Goal: Information Seeking & Learning: Learn about a topic

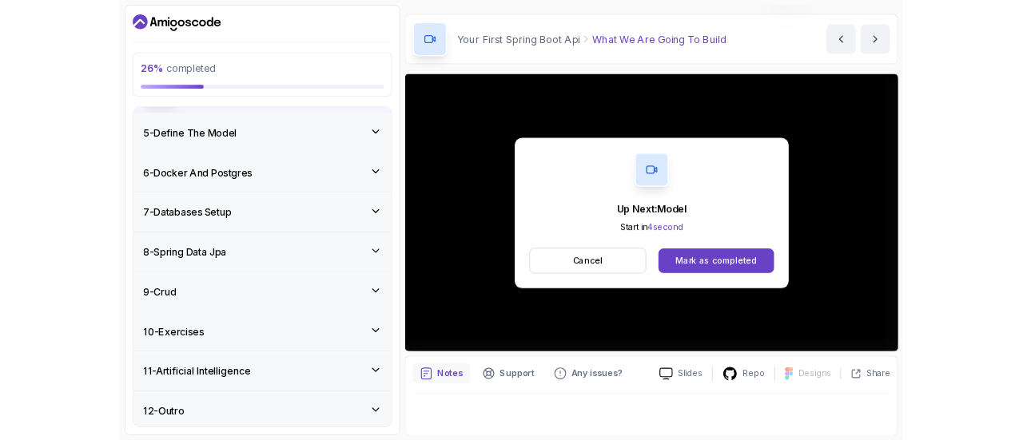
scroll to position [181, 0]
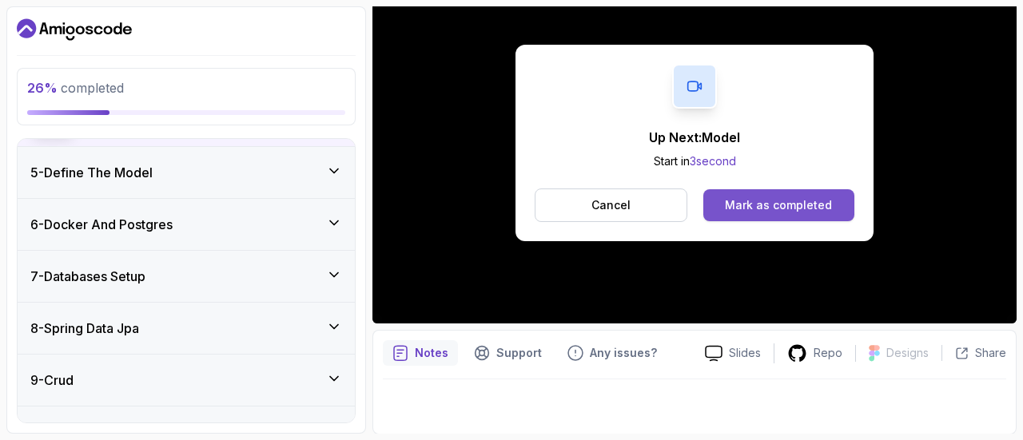
click at [772, 201] on div "Mark as completed" at bounding box center [778, 205] width 107 height 16
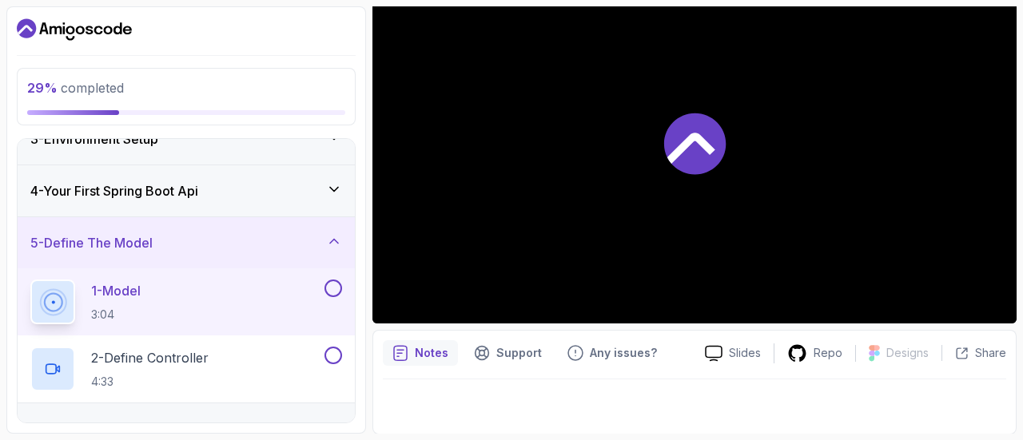
scroll to position [130, 0]
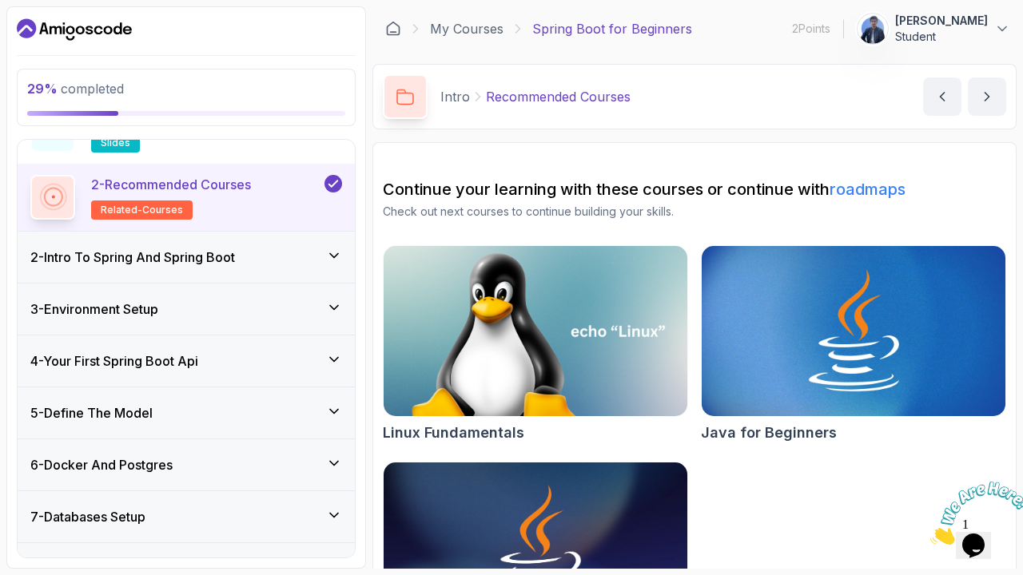
click at [269, 405] on div "5 - Define The Model" at bounding box center [186, 412] width 312 height 19
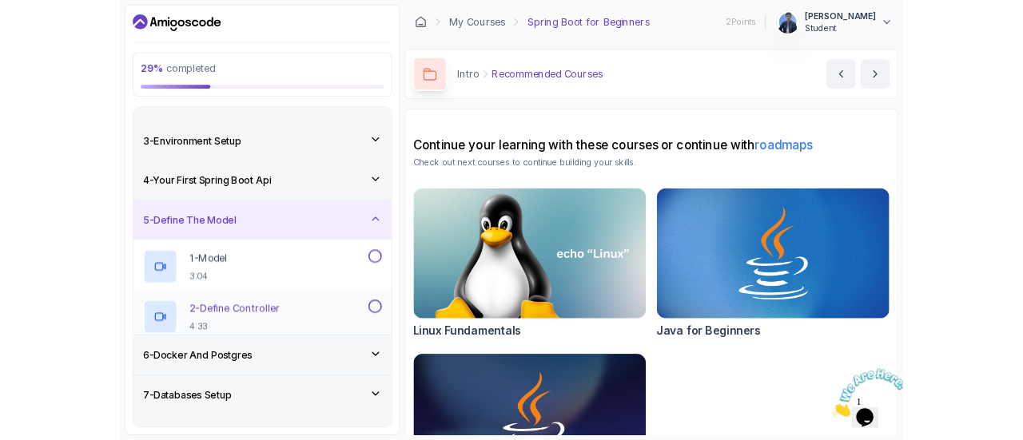
scroll to position [87, 0]
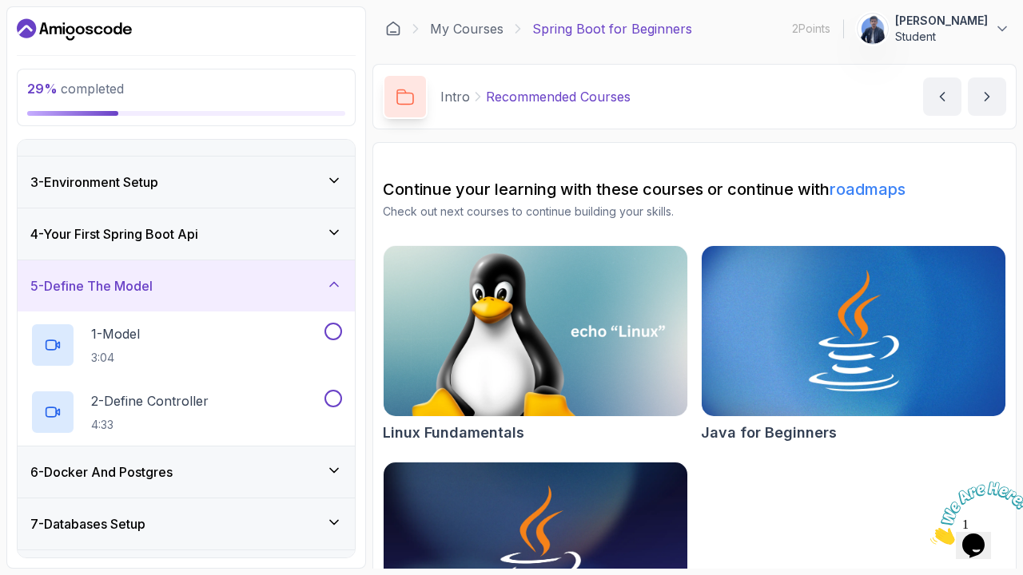
click at [313, 235] on div "4 - Your First Spring Boot Api" at bounding box center [186, 234] width 312 height 19
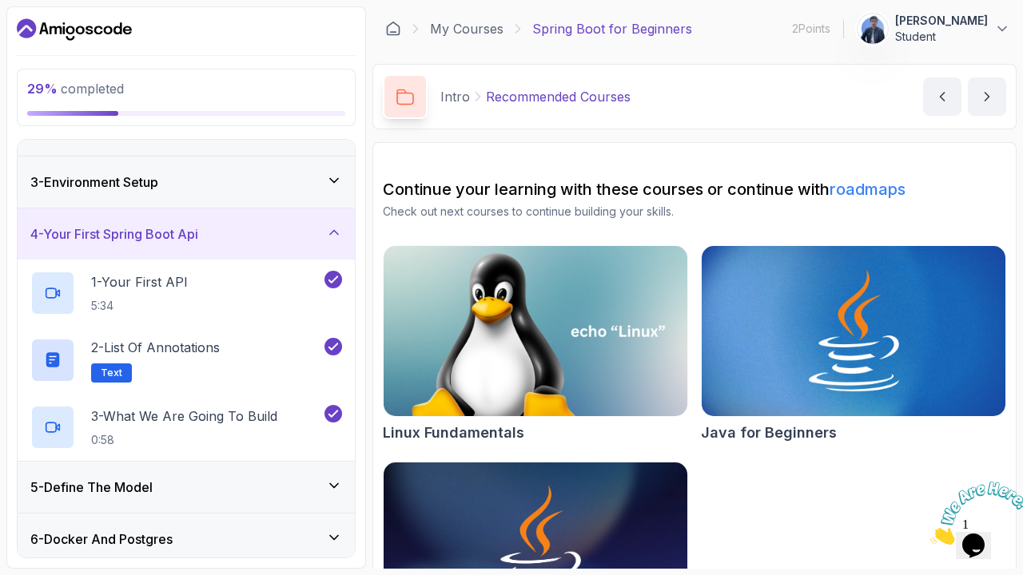
click at [270, 439] on div "5 - Define The Model" at bounding box center [186, 487] width 312 height 19
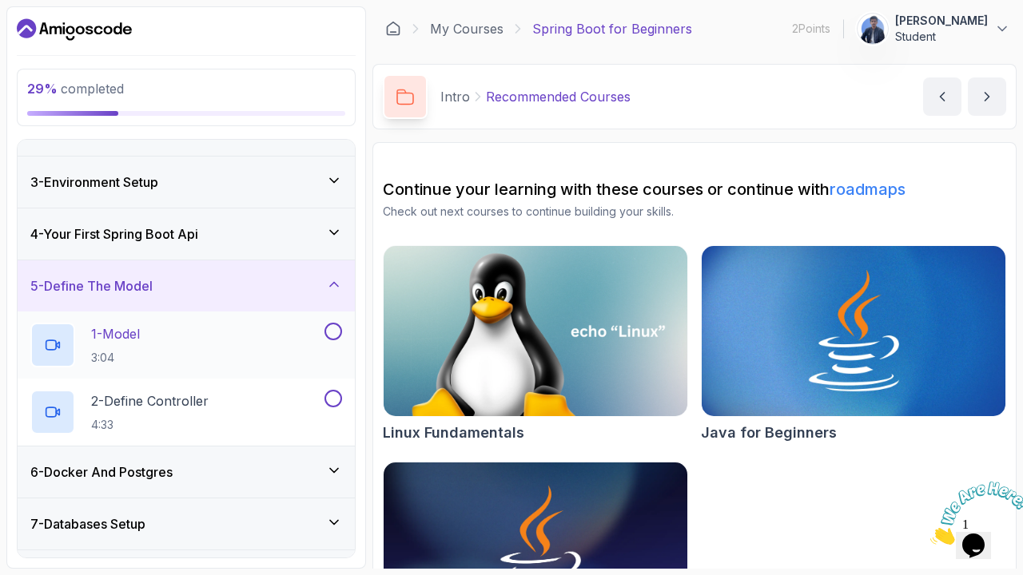
click at [189, 345] on div "1 - Model 3:04" at bounding box center [175, 345] width 291 height 45
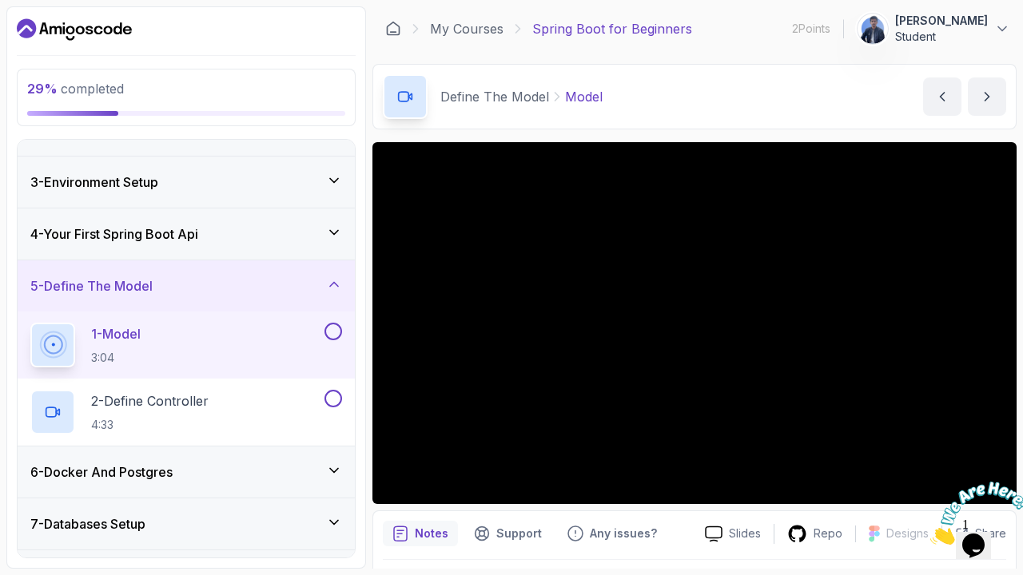
click at [930, 439] on icon "Close" at bounding box center [930, 541] width 0 height 14
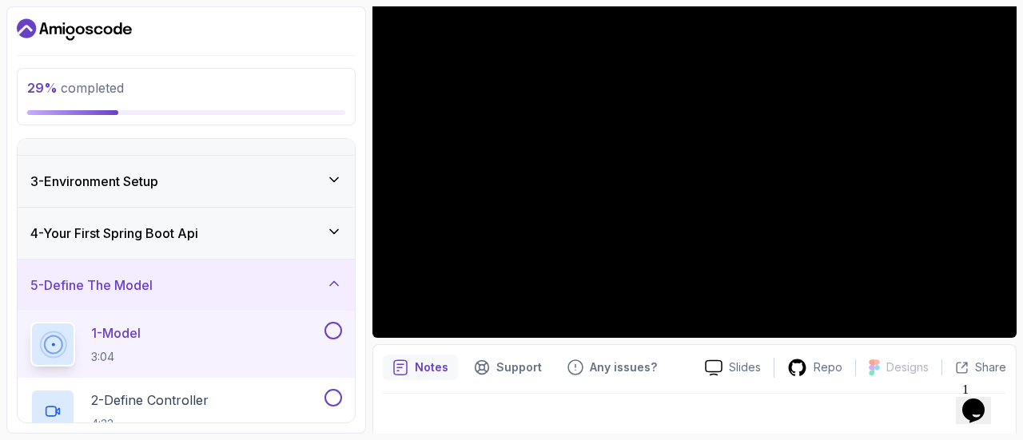
scroll to position [181, 0]
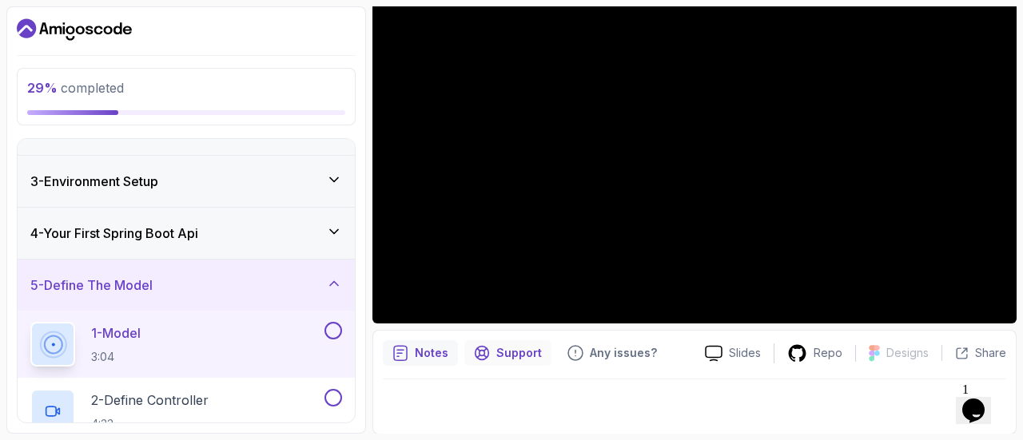
click at [524, 351] on p "Support" at bounding box center [519, 353] width 46 height 16
click at [596, 352] on p "Any issues?" at bounding box center [623, 353] width 67 height 16
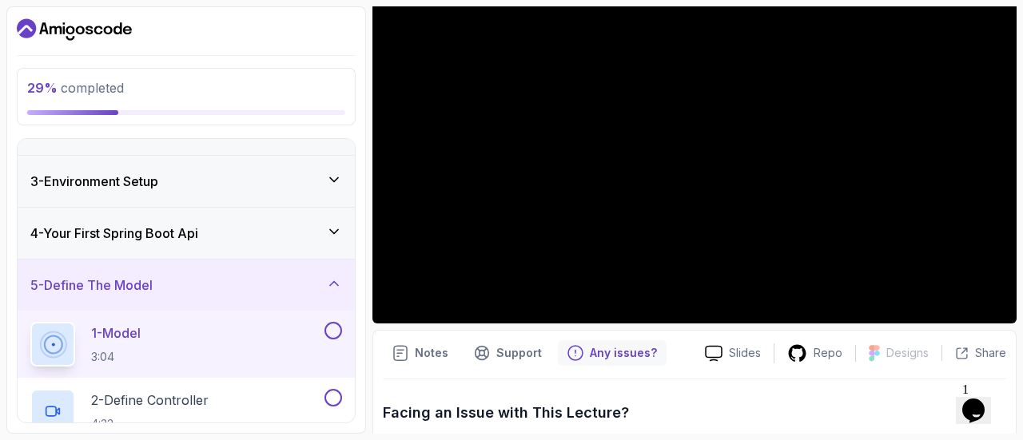
scroll to position [414, 0]
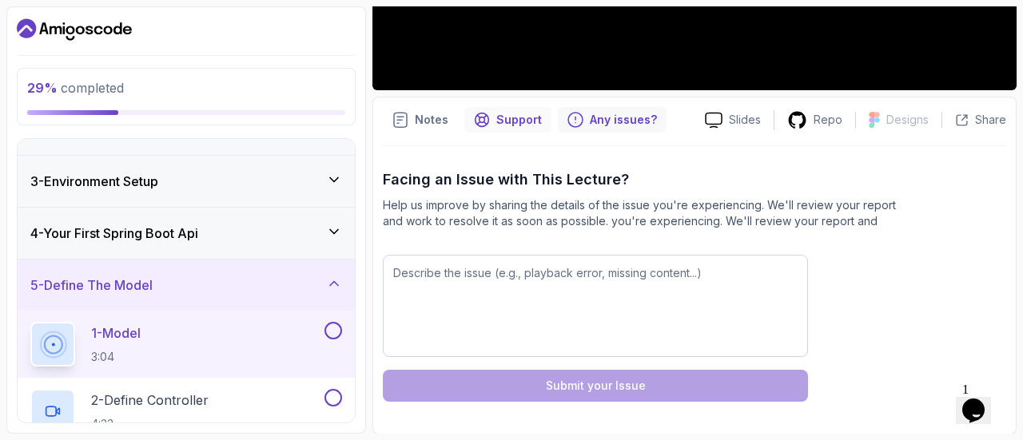
click at [515, 118] on p "Support" at bounding box center [519, 120] width 46 height 16
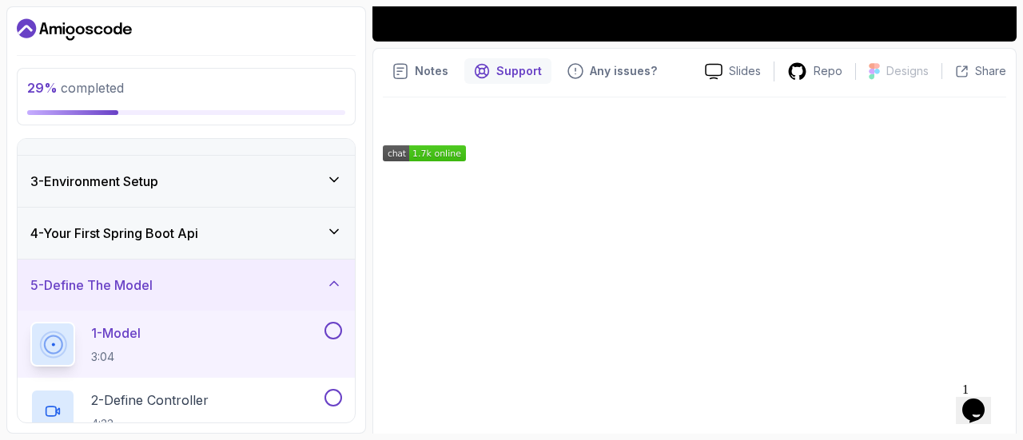
scroll to position [487, 0]
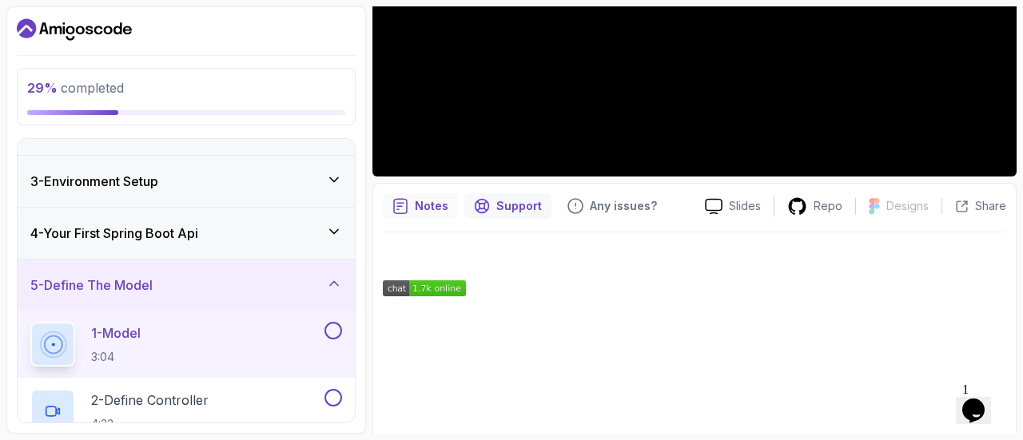
click at [399, 209] on icon "notes button" at bounding box center [400, 206] width 16 height 16
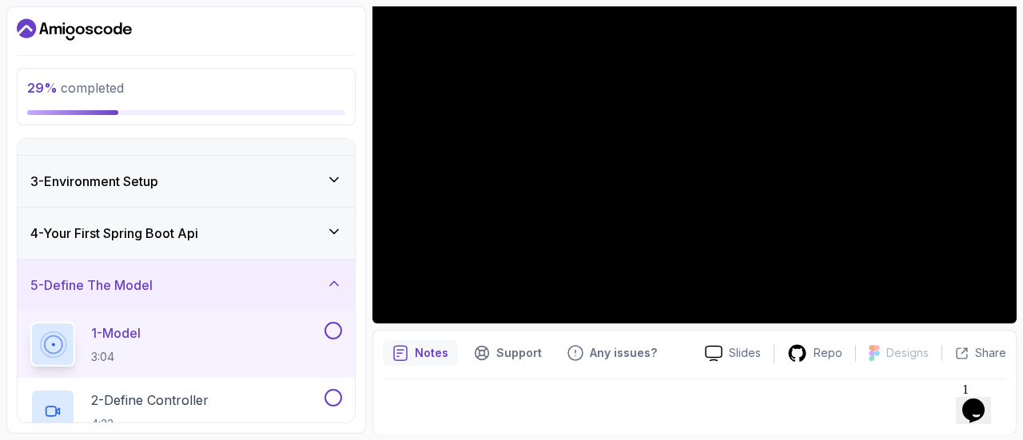
scroll to position [46, 0]
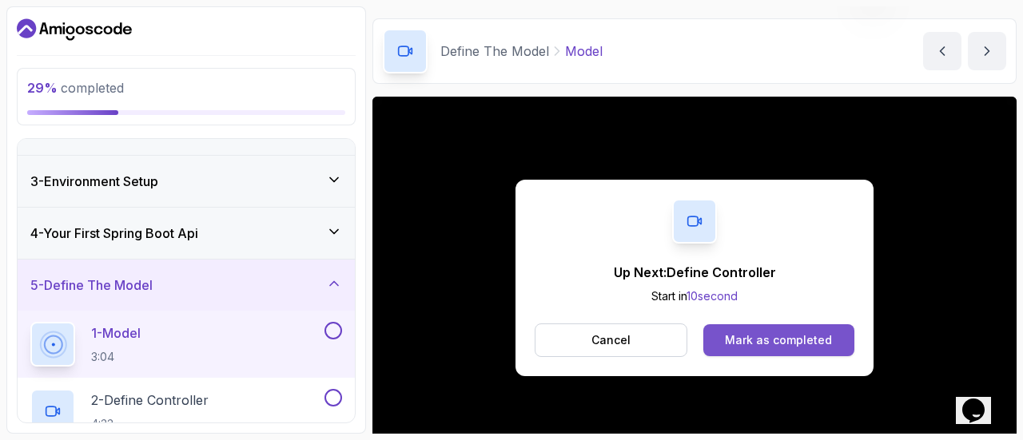
click at [732, 347] on div "Mark as completed" at bounding box center [778, 340] width 107 height 16
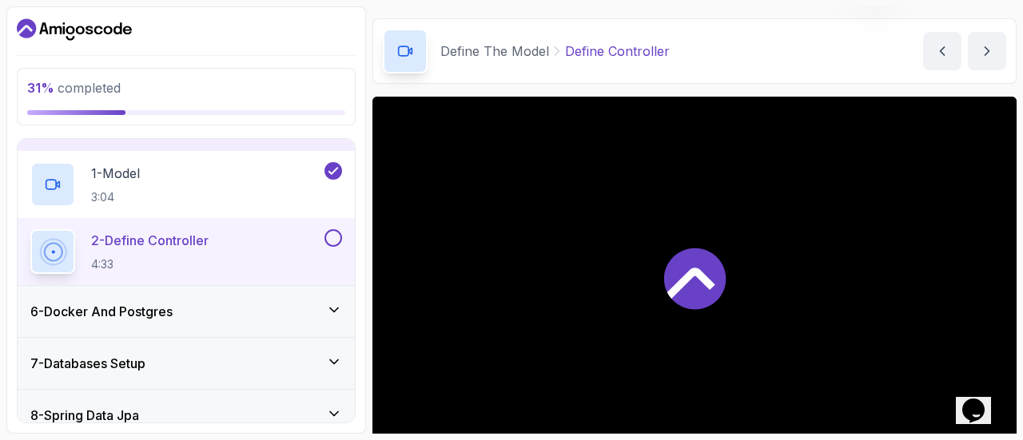
scroll to position [407, 0]
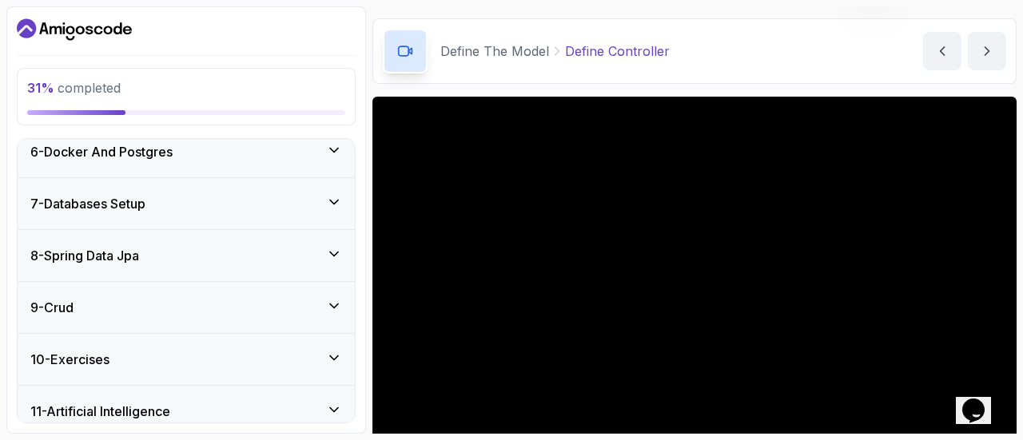
click at [312, 160] on div "6 - Docker And Postgres" at bounding box center [186, 151] width 337 height 51
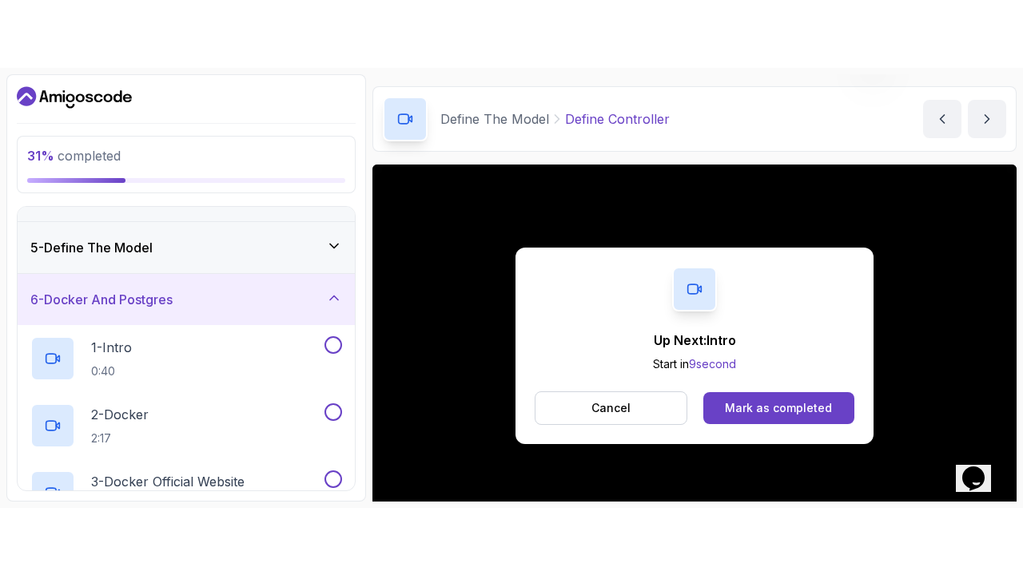
scroll to position [181, 0]
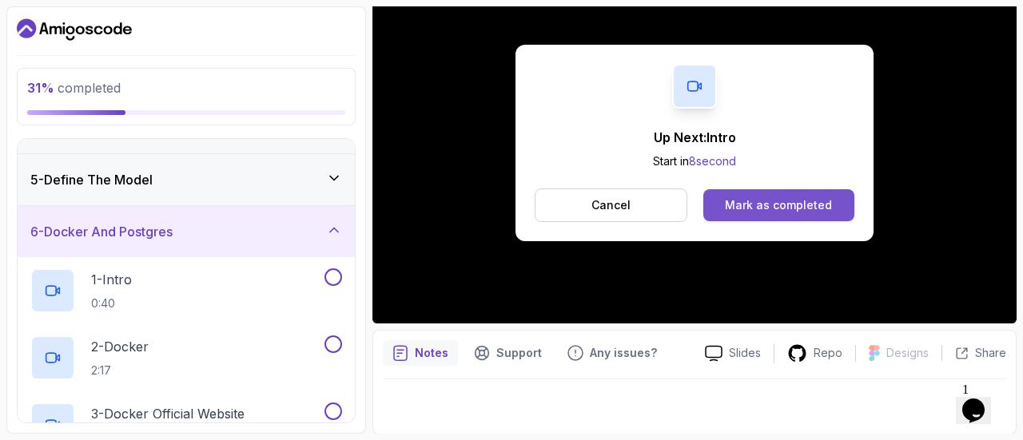
click at [749, 205] on div "Mark as completed" at bounding box center [778, 205] width 107 height 16
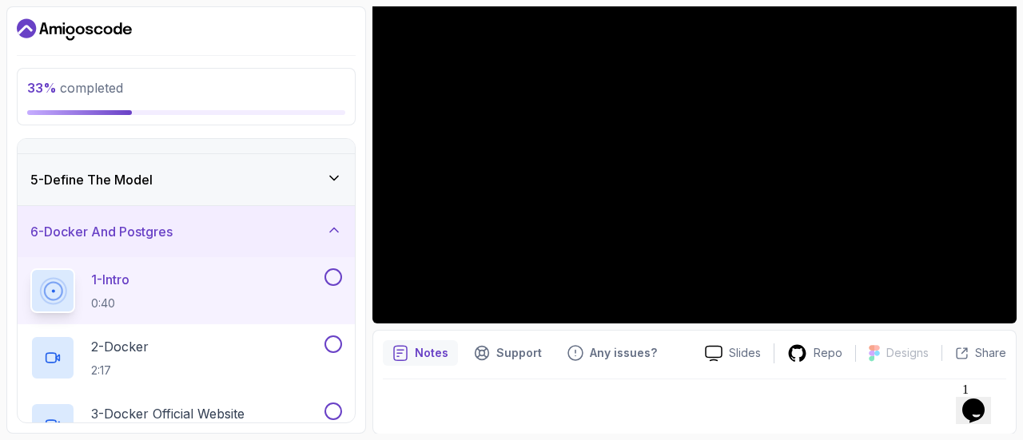
scroll to position [46, 0]
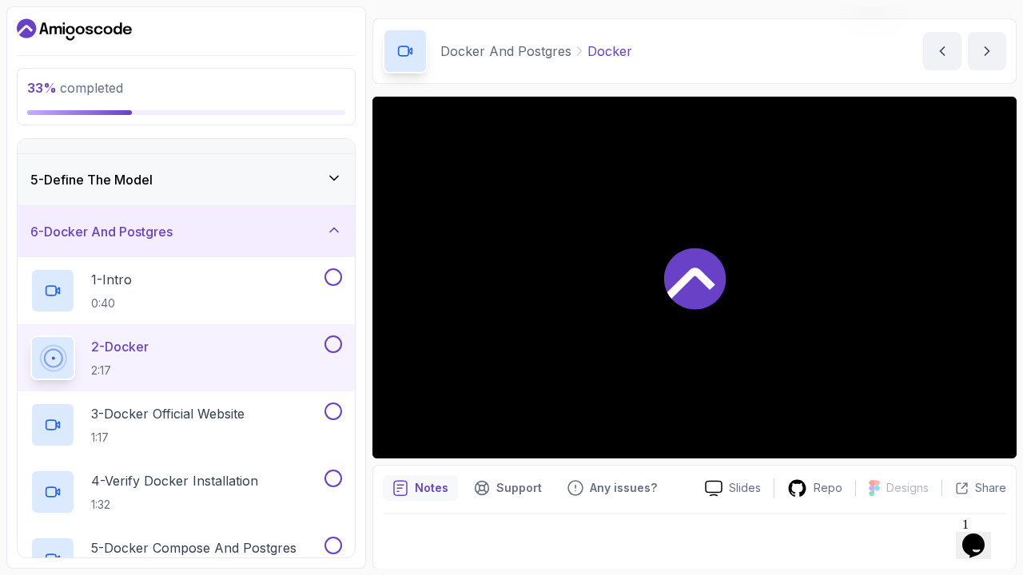
scroll to position [181, 0]
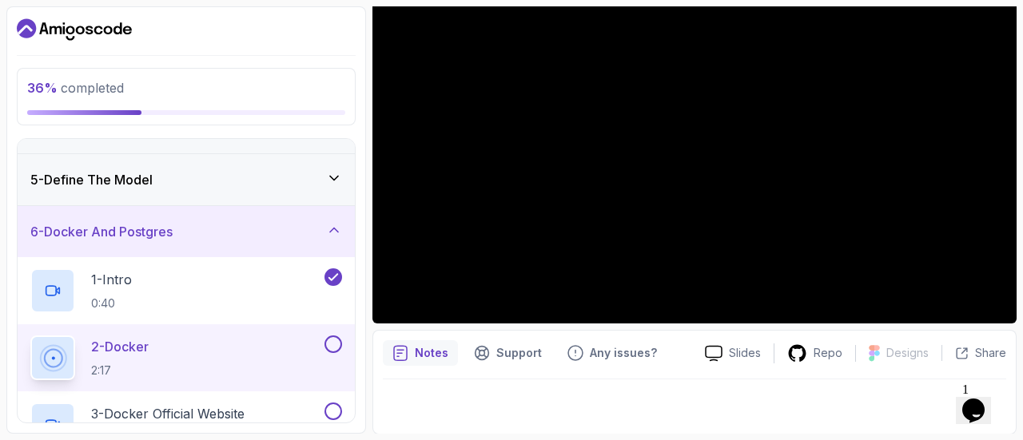
click at [986, 399] on div "Opens Chat This icon Opens the chat window." at bounding box center [973, 411] width 26 height 26
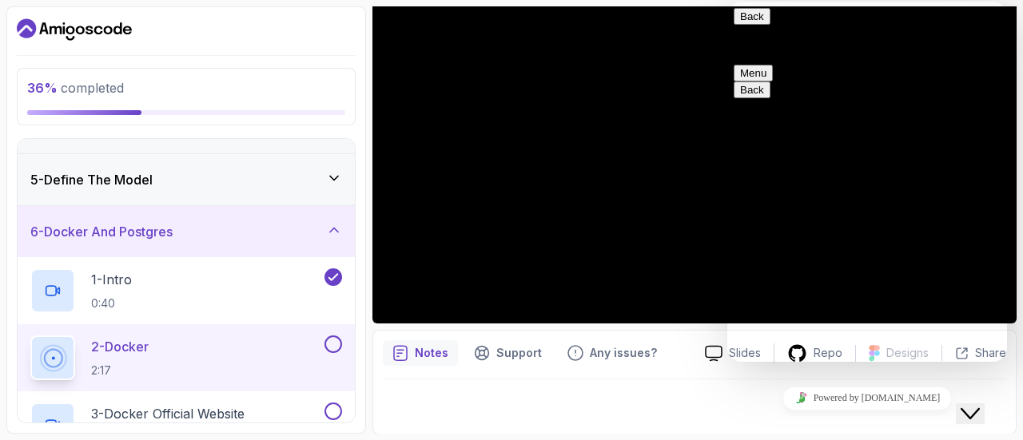
click at [773, 65] on button "Menu" at bounding box center [752, 73] width 39 height 17
click at [984, 414] on button "Close Chat This icon closes the chat window." at bounding box center [970, 413] width 29 height 21
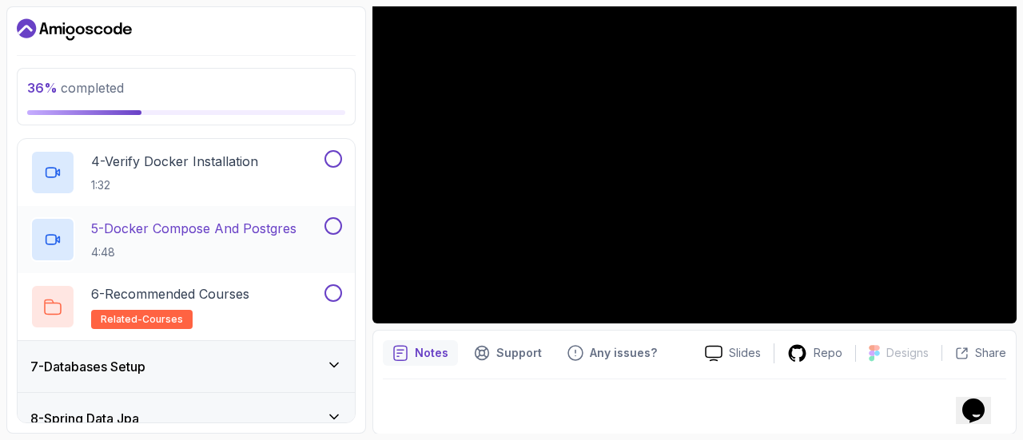
scroll to position [672, 0]
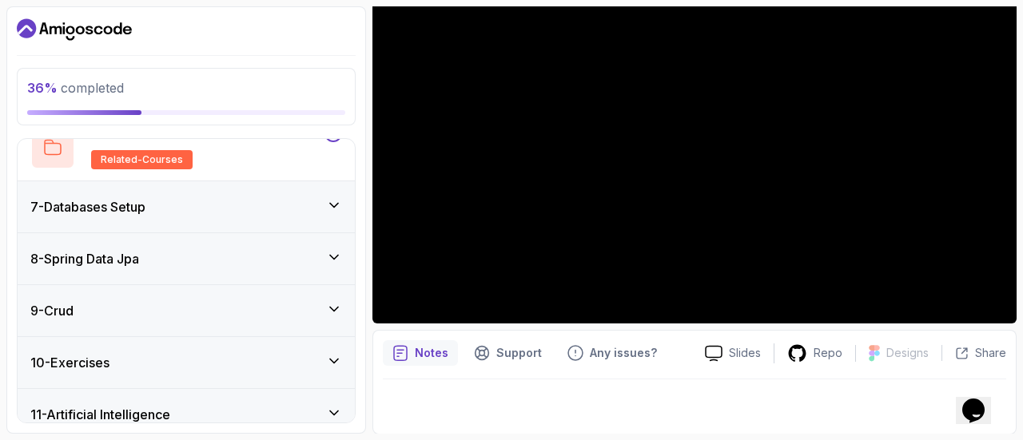
click at [318, 205] on div "7 - Databases Setup" at bounding box center [186, 206] width 312 height 19
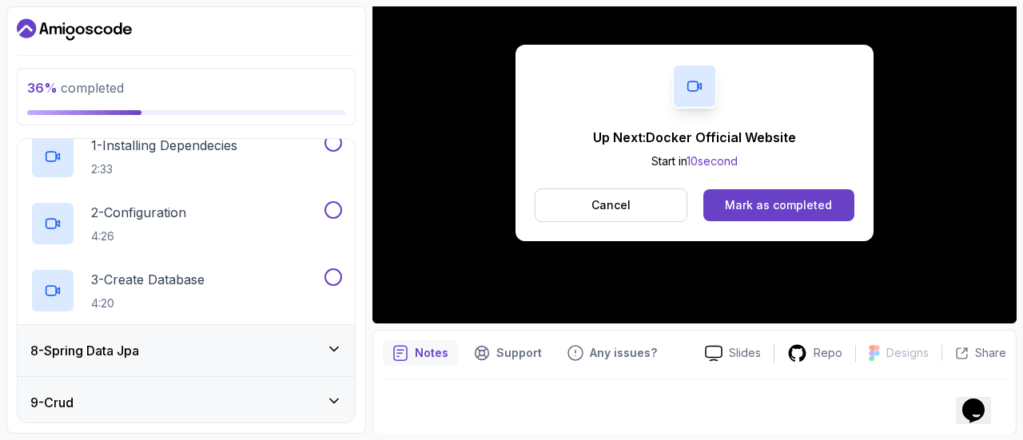
scroll to position [494, 0]
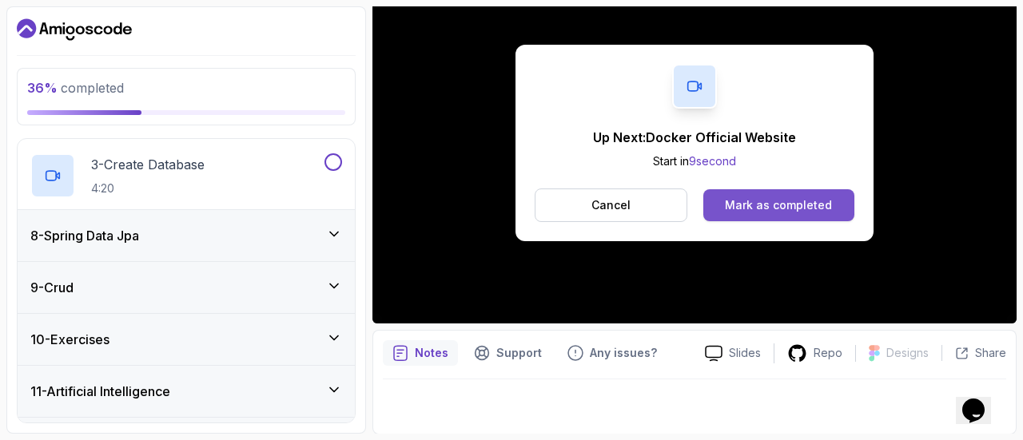
click at [809, 211] on div "Mark as completed" at bounding box center [778, 205] width 107 height 16
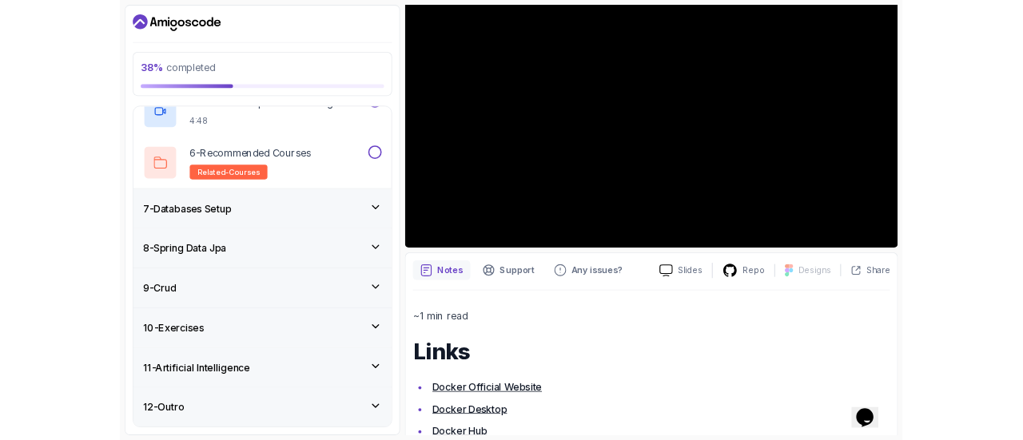
scroll to position [602, 0]
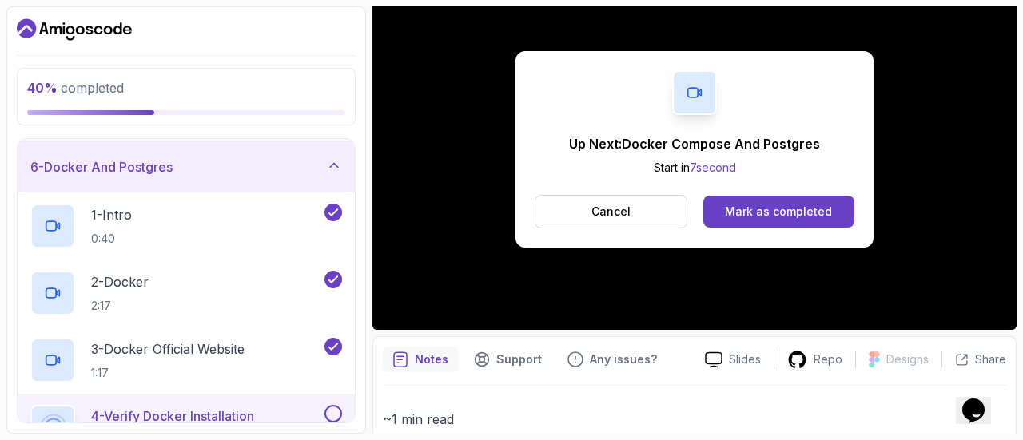
scroll to position [181, 0]
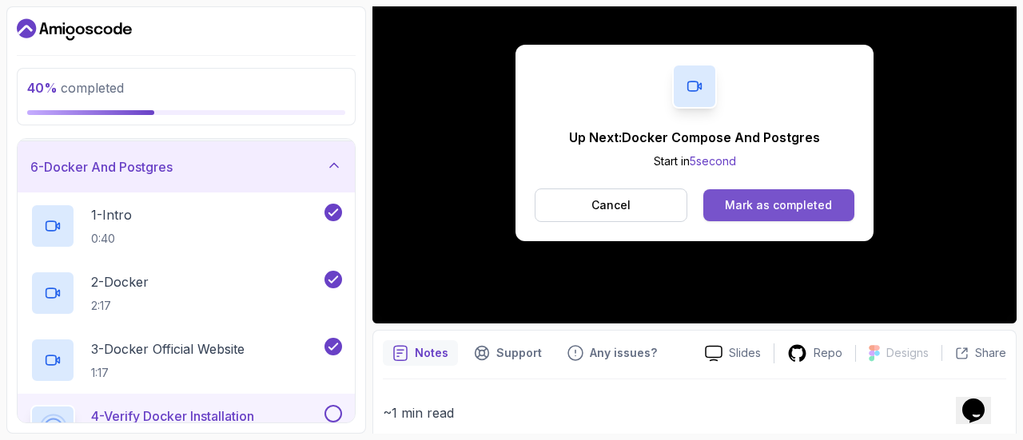
click at [756, 206] on div "Mark as completed" at bounding box center [778, 205] width 107 height 16
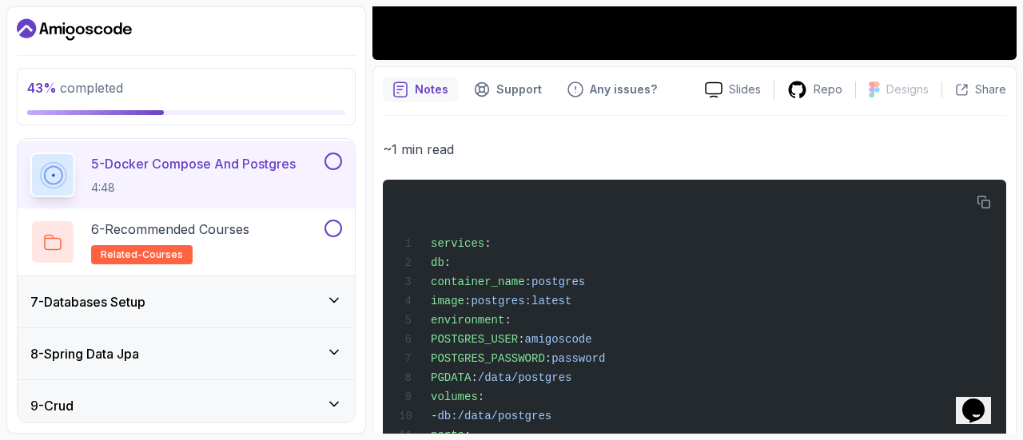
scroll to position [556, 0]
